Goal: Information Seeking & Learning: Learn about a topic

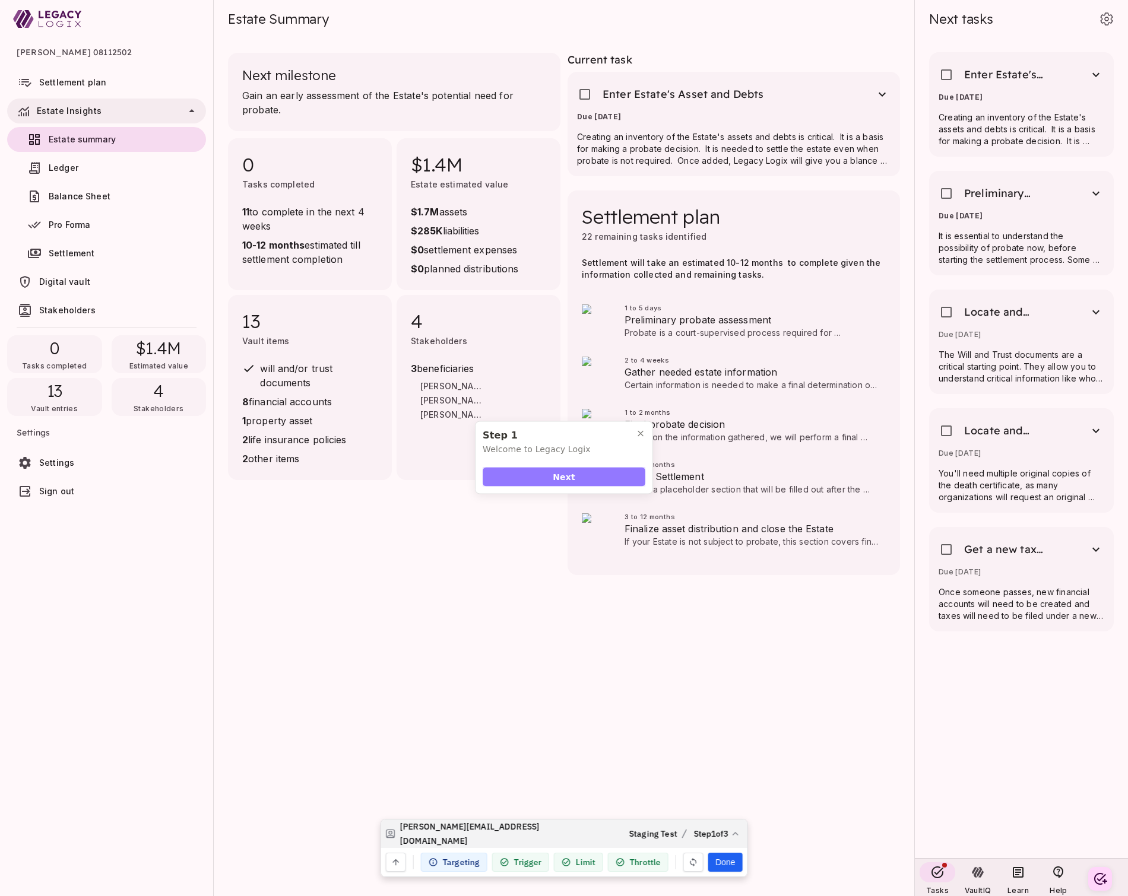
click at [562, 480] on span "Next" at bounding box center [564, 477] width 23 height 12
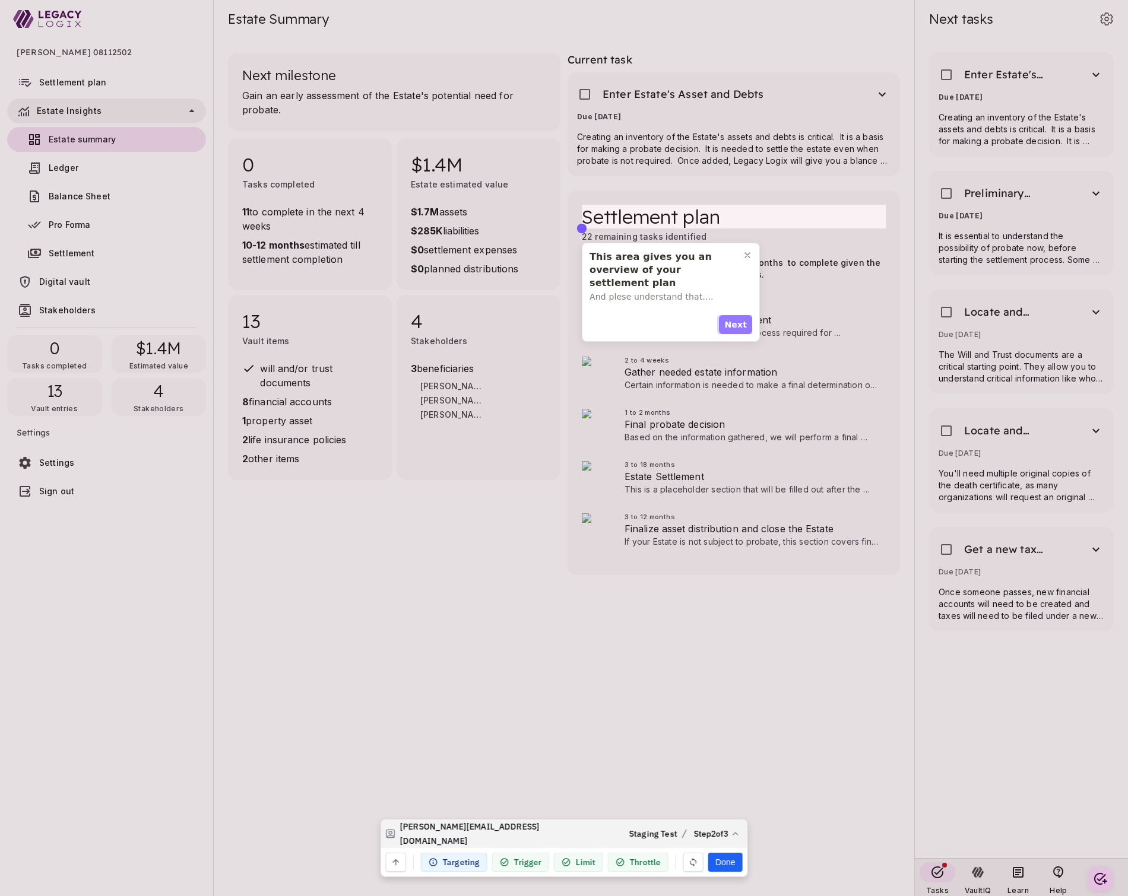
click at [740, 324] on span "Next" at bounding box center [735, 325] width 23 height 12
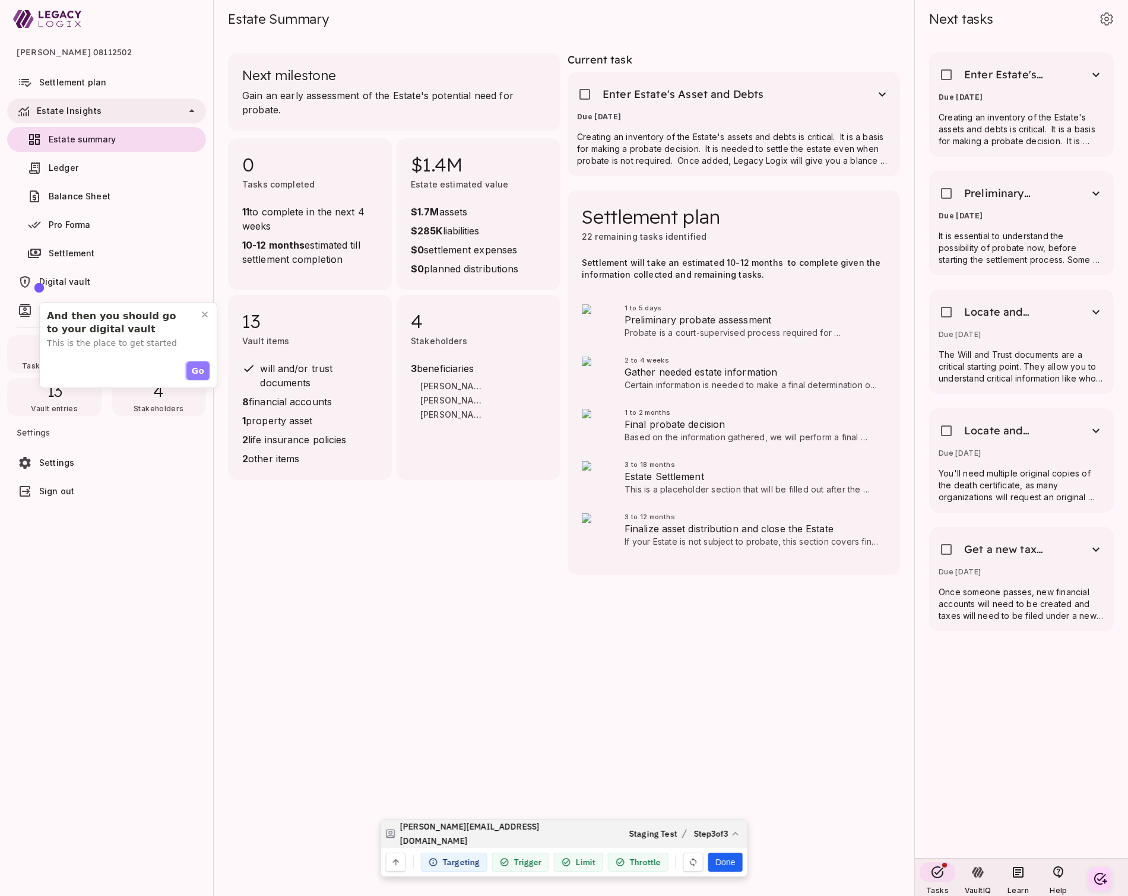
click at [198, 370] on span "Go" at bounding box center [198, 371] width 12 height 12
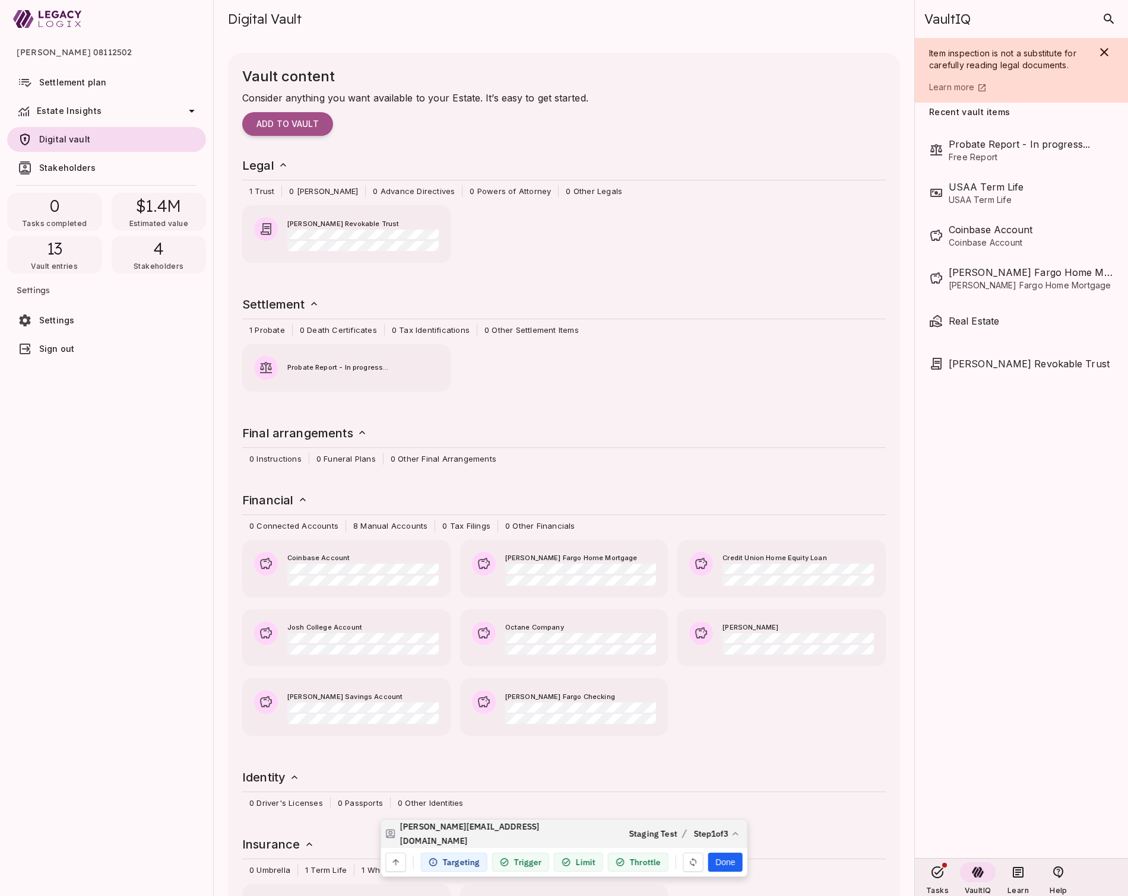
click at [71, 83] on span "Settlement plan" at bounding box center [72, 82] width 67 height 10
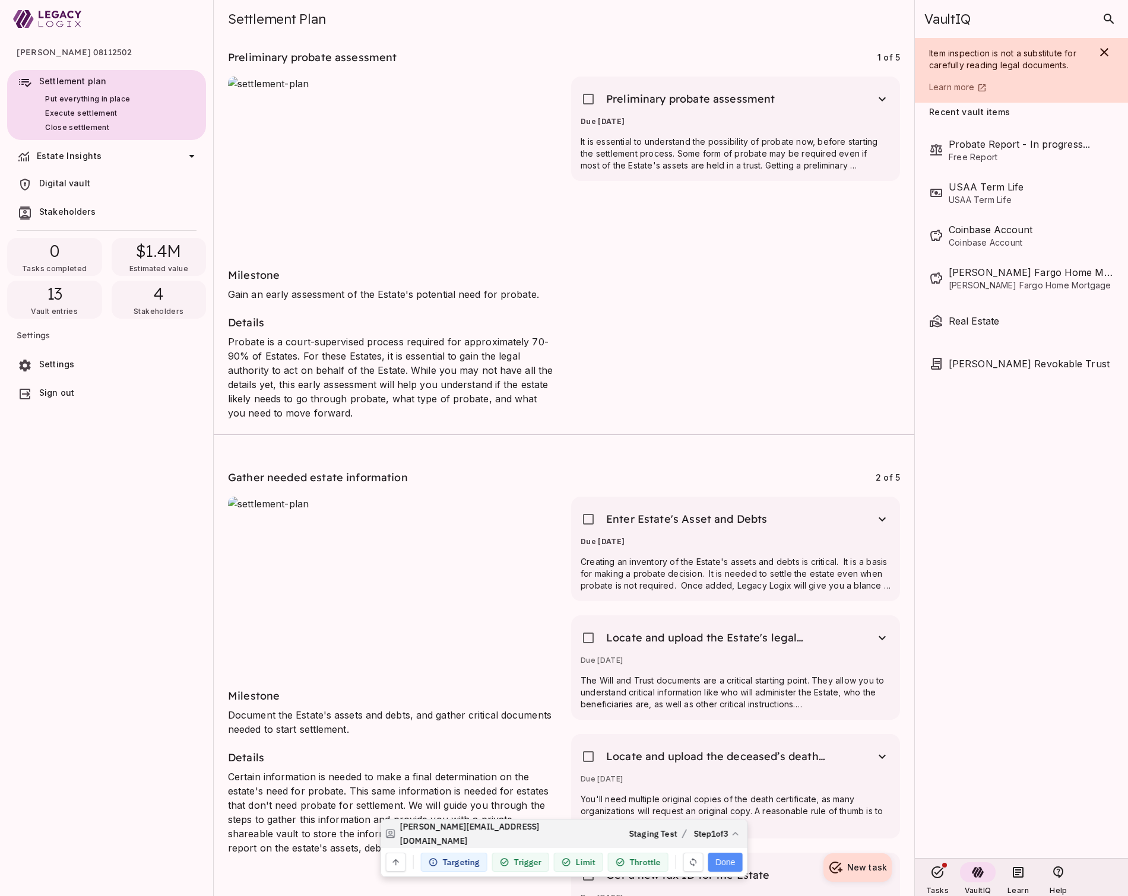
click at [728, 858] on button "Done" at bounding box center [725, 862] width 34 height 19
click at [84, 160] on span "Estate Insights" at bounding box center [69, 156] width 65 height 10
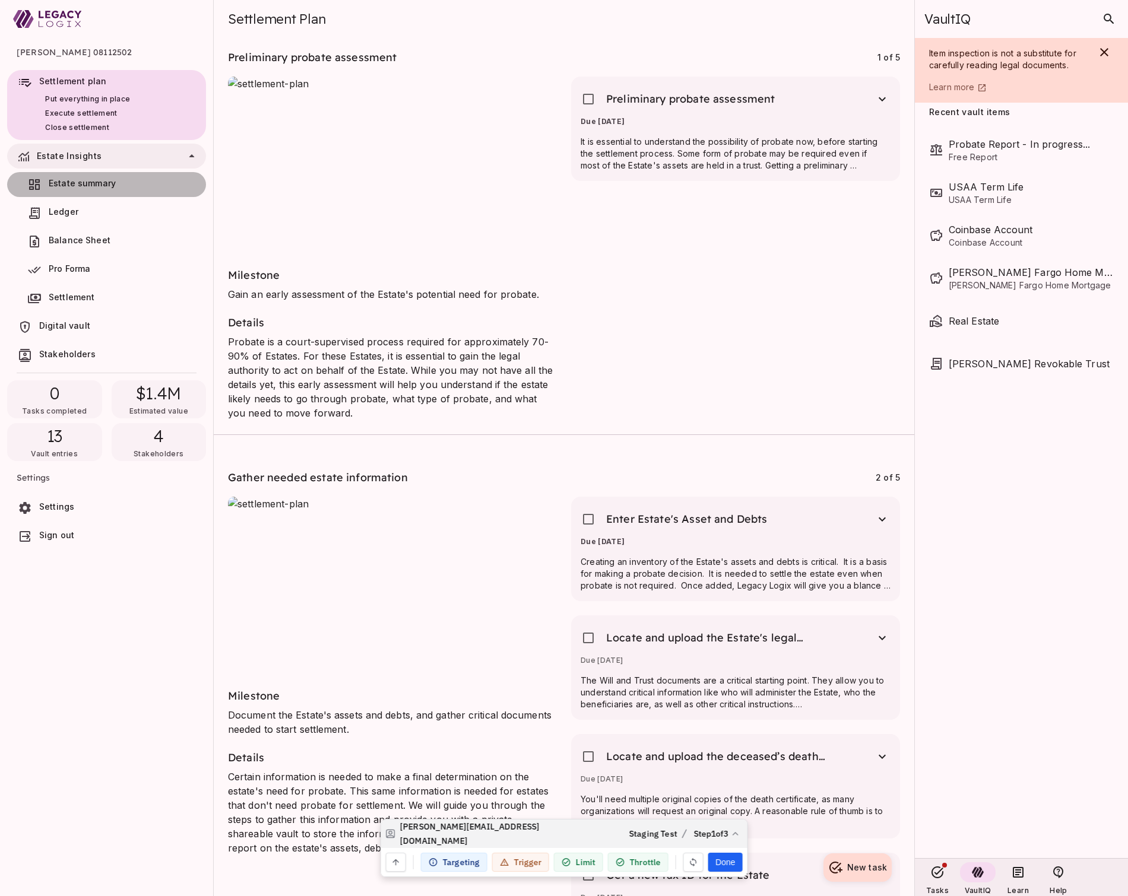
click at [83, 185] on span "Estate summary" at bounding box center [82, 183] width 67 height 10
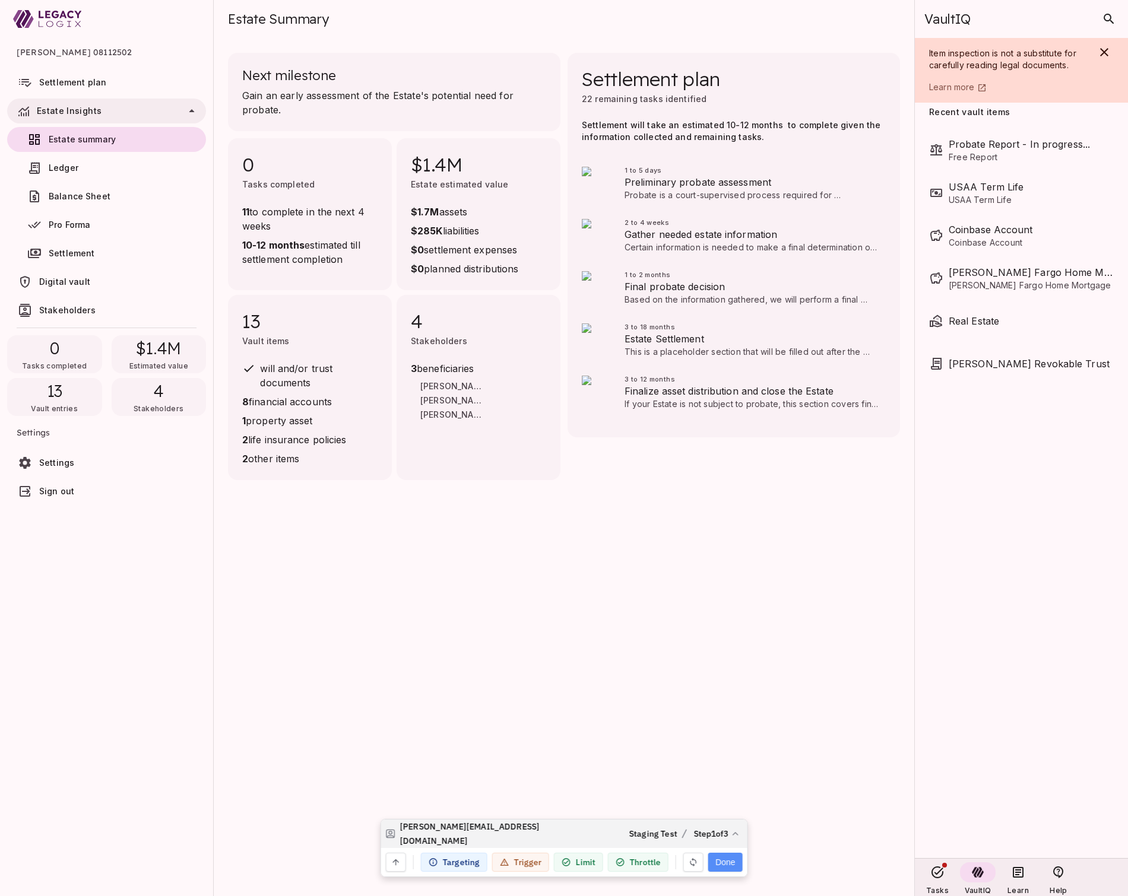
click at [722, 859] on button "Done" at bounding box center [725, 862] width 34 height 19
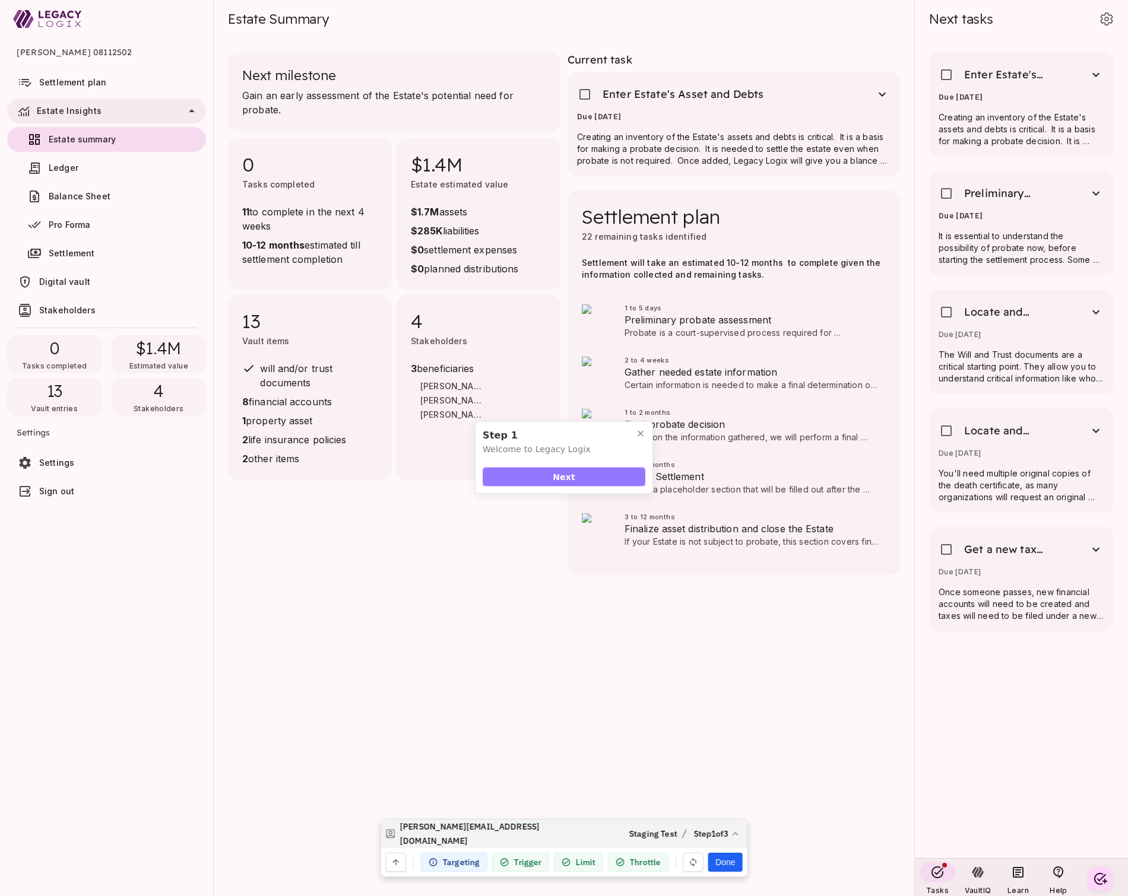
click at [563, 477] on span "Next" at bounding box center [564, 477] width 23 height 12
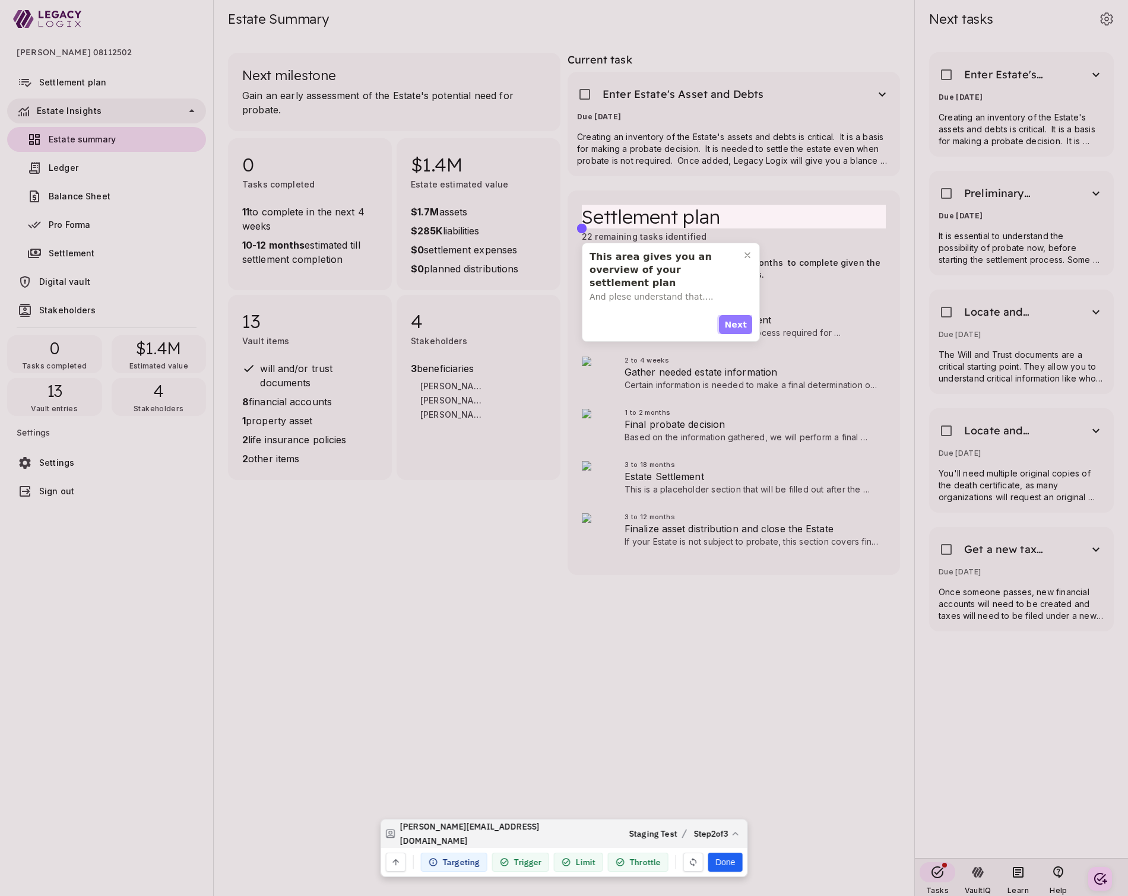
click at [740, 322] on span "Next" at bounding box center [735, 325] width 23 height 12
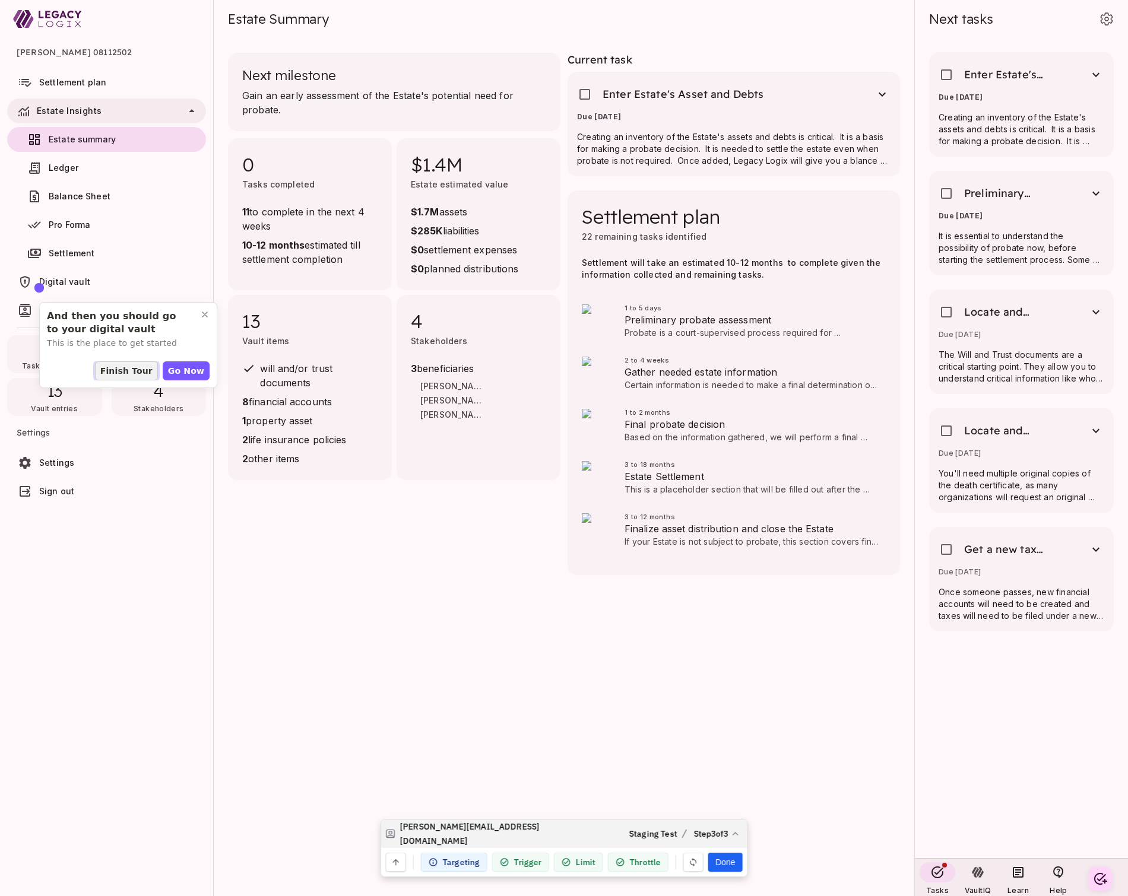
click at [142, 372] on span "Finish Tour" at bounding box center [126, 371] width 52 height 12
click at [725, 862] on button "Done" at bounding box center [725, 862] width 34 height 19
